Goal: Transaction & Acquisition: Purchase product/service

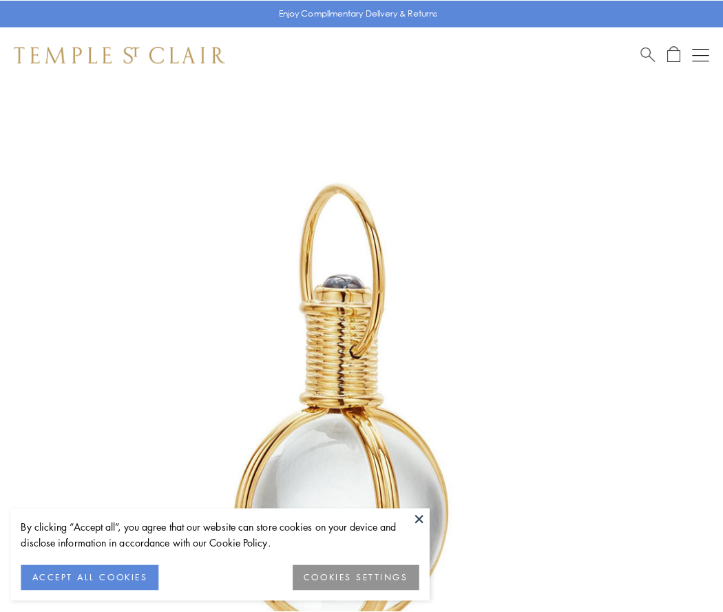
scroll to position [360, 0]
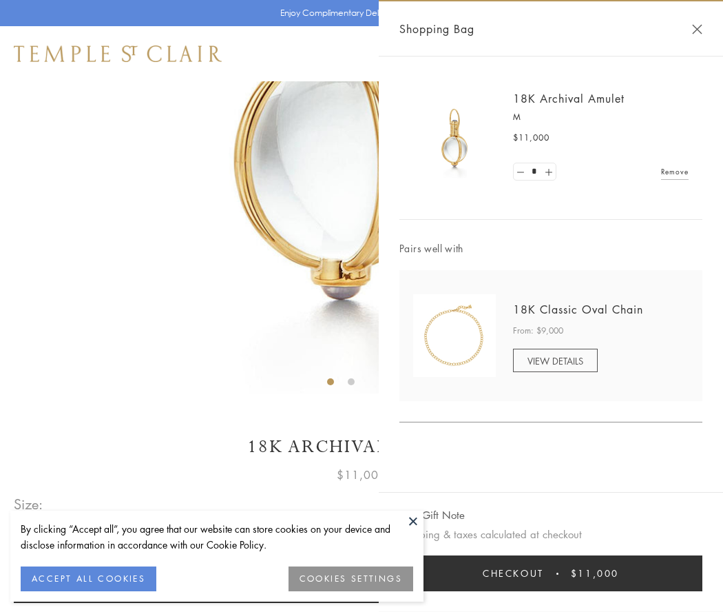
click at [551, 573] on button "Checkout $11,000" at bounding box center [550, 573] width 303 height 36
